Goal: Navigation & Orientation: Find specific page/section

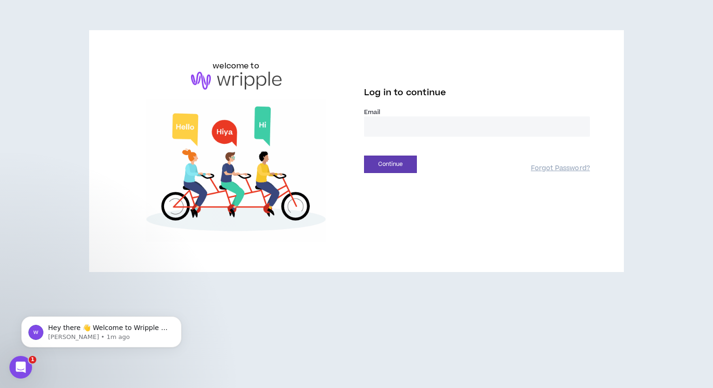
click at [389, 127] on input "email" at bounding box center [477, 127] width 226 height 20
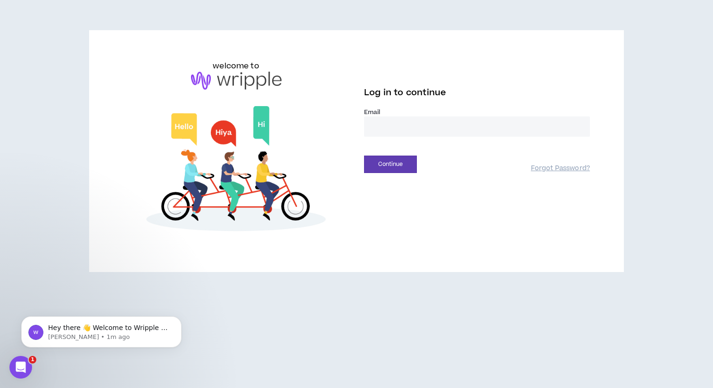
type input "**********"
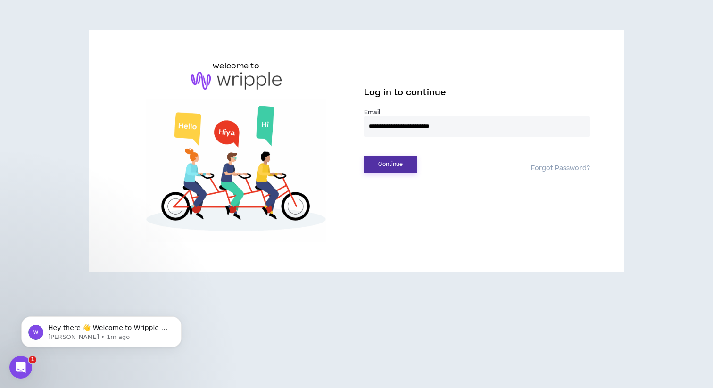
click at [385, 165] on button "Continue" at bounding box center [390, 164] width 53 height 17
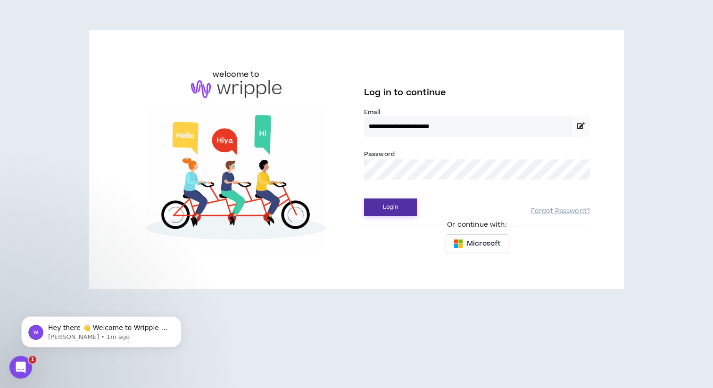
click at [392, 203] on button "Login" at bounding box center [390, 207] width 53 height 17
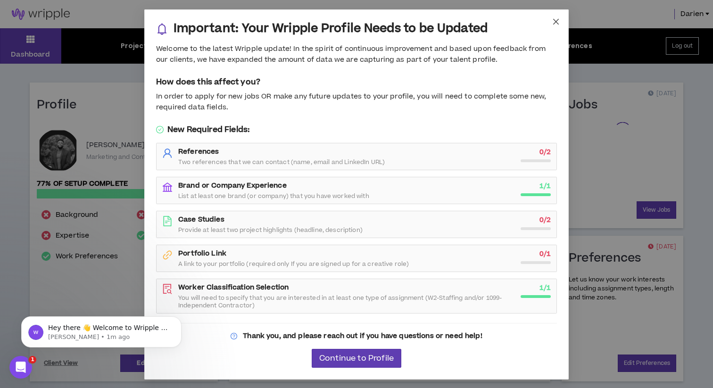
click at [558, 21] on icon "close" at bounding box center [556, 22] width 8 height 8
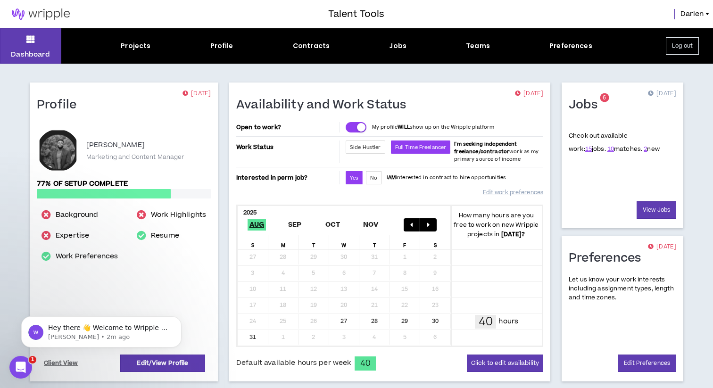
click at [389, 53] on div "Dashboard Projects Profile Contracts Jobs Teams Preferences Log out" at bounding box center [356, 45] width 713 height 35
click at [393, 45] on div "Jobs" at bounding box center [397, 46] width 17 height 10
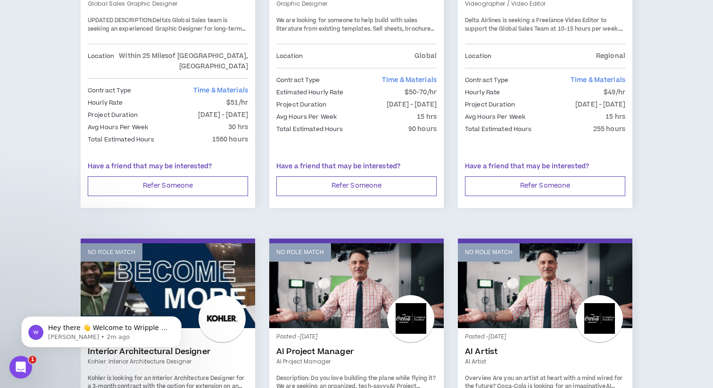
scroll to position [1129, 0]
